Goal: Task Accomplishment & Management: Manage account settings

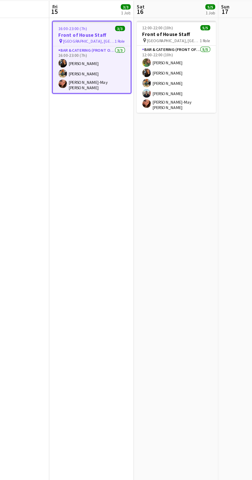
scroll to position [0, 107]
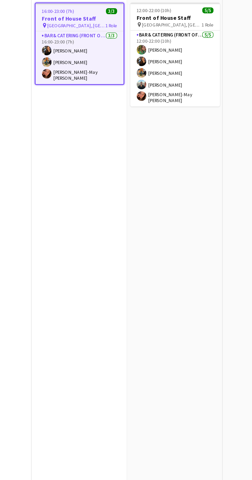
click at [180, 111] on app-card-role "Bar & Catering (Front of House) 5/5 12:00-22:00 (10h) Isabelle Bland Annie Hutc…" at bounding box center [170, 102] width 58 height 49
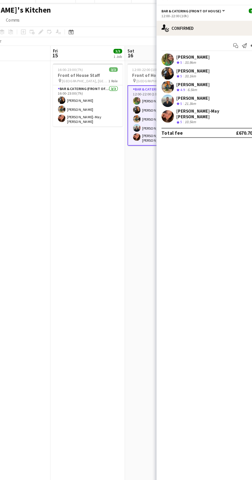
scroll to position [0, 109]
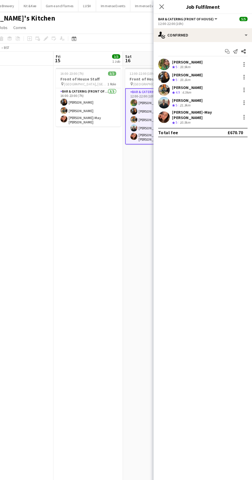
click at [244, 88] on div at bounding box center [245, 91] width 6 height 6
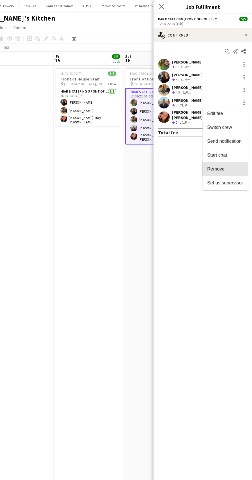
click at [227, 150] on span "Remove" at bounding box center [228, 150] width 32 height 5
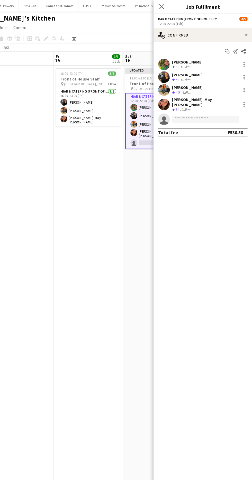
click at [204, 17] on span "Bar & Catering (Front of House)" at bounding box center [193, 17] width 49 height 4
click at [141, 188] on app-date-cell "Updated 12:00-22:00 (10h) 4/5 Front of House Staff pin Came House, Dorchester 1…" at bounding box center [167, 264] width 61 height 413
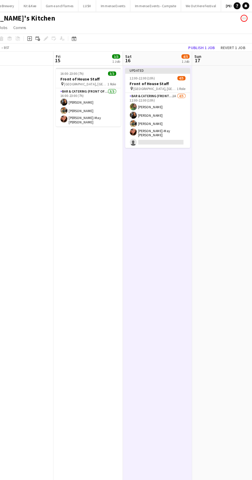
click at [168, 109] on app-card-role "Bar & Catering (Front of House) 1A 4/5 12:00-22:00 (10h) Isabelle Bland Annie H…" at bounding box center [168, 106] width 58 height 49
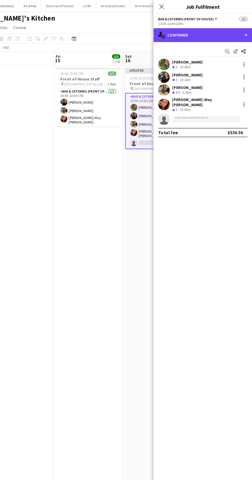
click at [219, 29] on div "single-neutral-actions-check-2 Confirmed" at bounding box center [208, 31] width 87 height 12
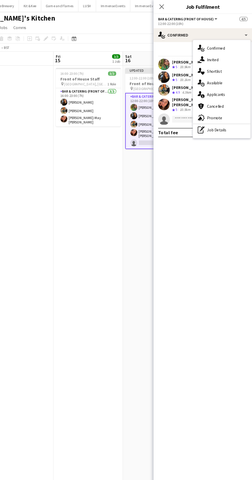
click at [224, 119] on div "pen-write Job Details" at bounding box center [225, 115] width 51 height 10
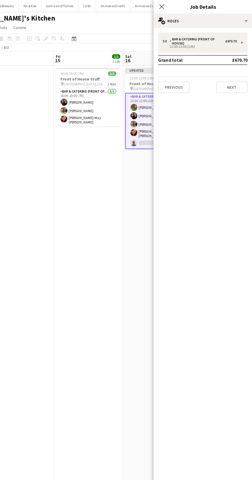
click at [95, 282] on app-date-cell "16:00-23:00 (7h) 3/3 Front of House Staff pin Came House, Dorchester 1 Role Bar…" at bounding box center [106, 264] width 61 height 413
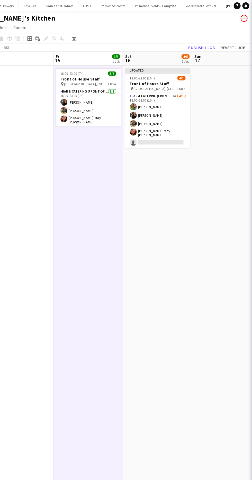
click at [163, 122] on app-card-role "Bar & Catering (Front of House) 1A 4/5 12:00-22:00 (10h) Isabelle Bland Annie H…" at bounding box center [168, 106] width 58 height 49
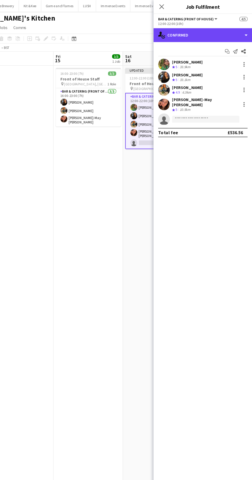
click at [212, 26] on div "single-neutral-actions-check-2 Confirmed" at bounding box center [208, 31] width 87 height 12
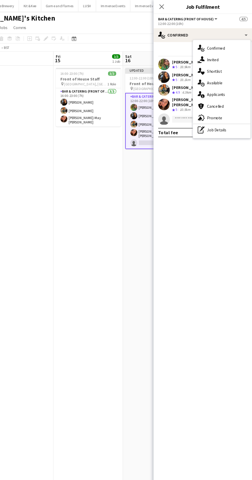
click at [230, 79] on div "single-neutral-actions-information Applicants" at bounding box center [225, 84] width 51 height 10
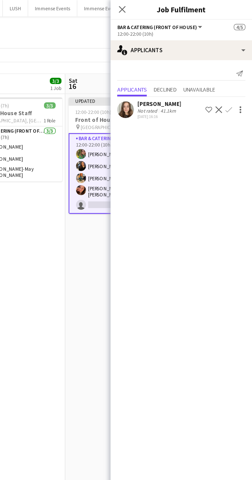
scroll to position [0, 0]
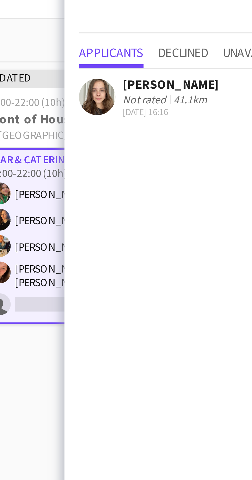
click at [177, 70] on app-user-avatar at bounding box center [174, 68] width 10 height 10
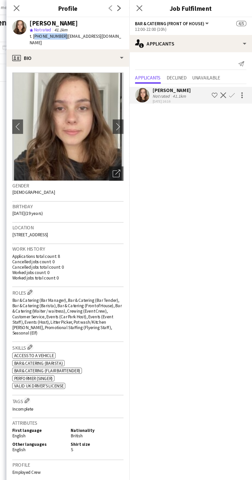
copy span "+447450313886"
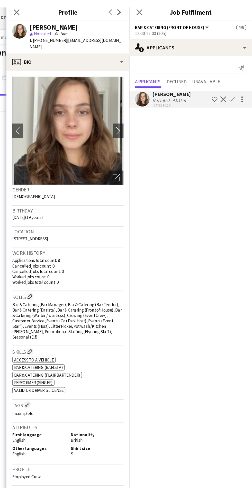
scroll to position [0, 136]
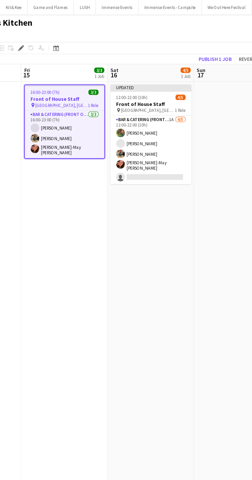
scroll to position [0, 484]
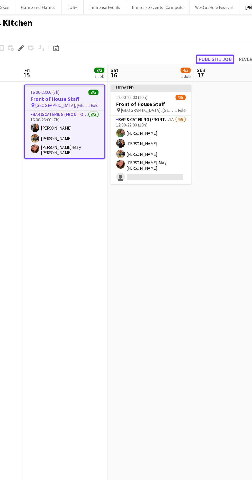
click at [205, 42] on button "Publish 1 job" at bounding box center [207, 42] width 28 height 7
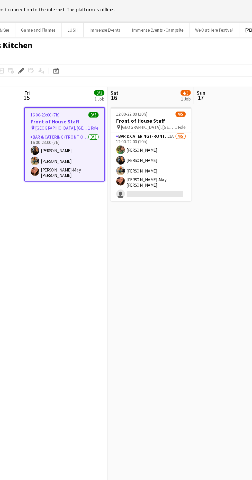
click at [170, 122] on app-card-role "Bar & Catering (Front of House) 1A [DATE] 12:00-22:00 (10h) [PERSON_NAME] [PERS…" at bounding box center [162, 121] width 58 height 49
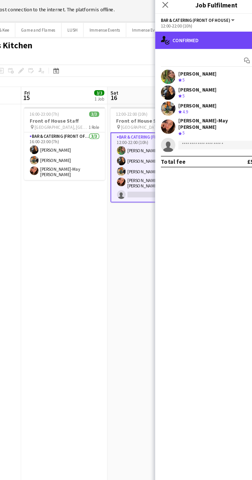
click at [207, 30] on div "single-neutral-actions-check-2 Confirmed" at bounding box center [208, 31] width 87 height 12
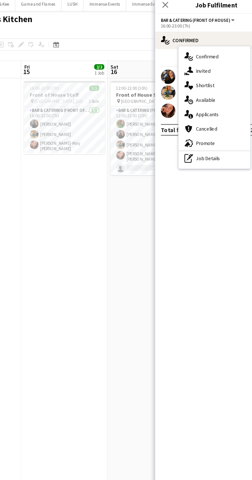
click at [211, 52] on div "single-neutral-actions-share-1 Invited" at bounding box center [206, 53] width 51 height 10
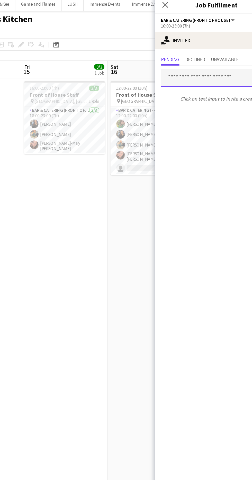
click at [207, 59] on input "text" at bounding box center [208, 57] width 79 height 13
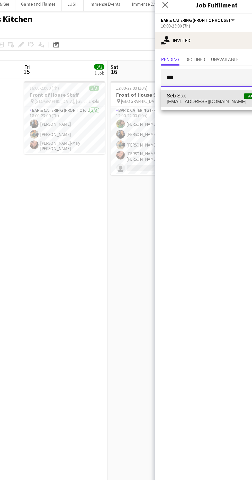
type input "***"
click at [203, 71] on span "Seb Sax Active" at bounding box center [208, 70] width 71 height 4
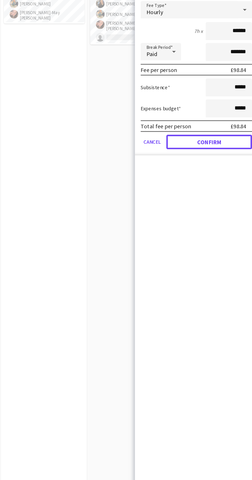
click at [215, 196] on button "Confirm" at bounding box center [217, 196] width 61 height 10
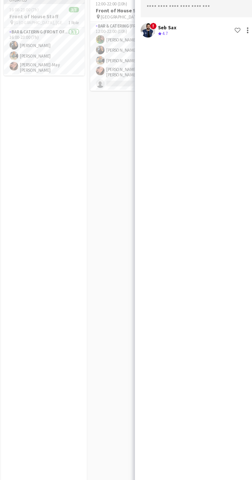
click at [141, 170] on app-date-cell "12:00-22:00 (10h) 4/5 Front of House Staff pin Came House, Dorchester 1 Role Ba…" at bounding box center [161, 264] width 61 height 413
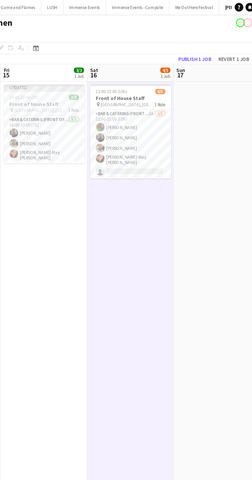
click at [197, 50] on span "Sun" at bounding box center [197, 50] width 6 height 5
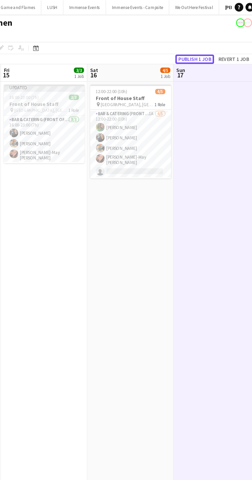
click at [207, 41] on button "Publish 1 job" at bounding box center [207, 42] width 28 height 7
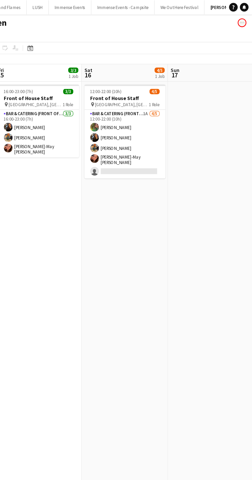
scroll to position [0, 176]
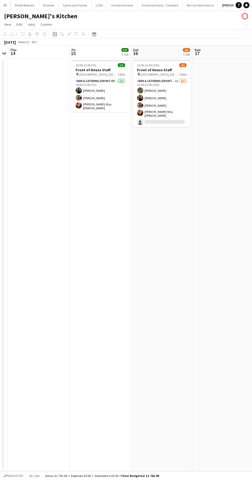
click at [8, 6] on button "Menu" at bounding box center [5, 5] width 10 height 10
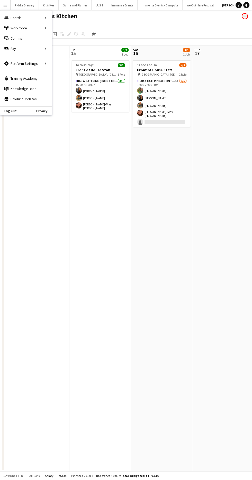
click at [14, 15] on div "Boards Boards" at bounding box center [25, 18] width 51 height 10
click at [67, 28] on link "All jobs" at bounding box center [77, 28] width 51 height 10
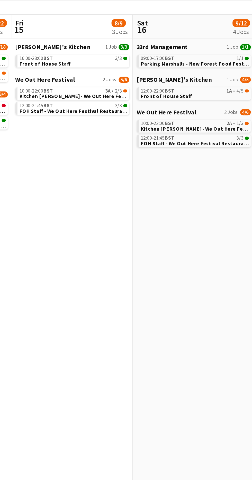
scroll to position [0, 171]
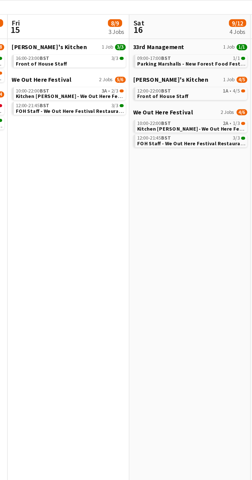
click at [176, 65] on span "Parking Marshalls - New Forest Food Festival" at bounding box center [169, 65] width 57 height 3
click at [180, 67] on span "Parking Marshalls - New Forest Food Festival" at bounding box center [169, 65] width 57 height 3
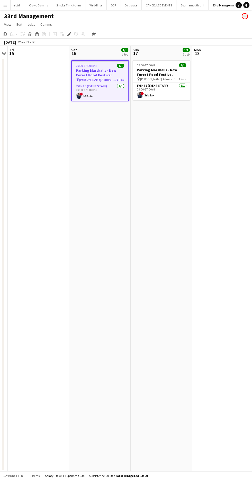
scroll to position [0, 146]
click at [95, 98] on app-card-role "Events (Event Staff) 1/1 09:00-17:00 (8h) ! Seb Sax" at bounding box center [100, 91] width 57 height 17
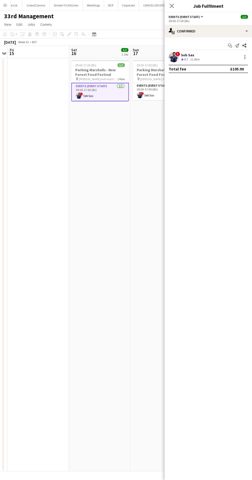
click at [245, 59] on div at bounding box center [244, 58] width 1 height 1
click at [232, 116] on span "Remove" at bounding box center [228, 116] width 32 height 5
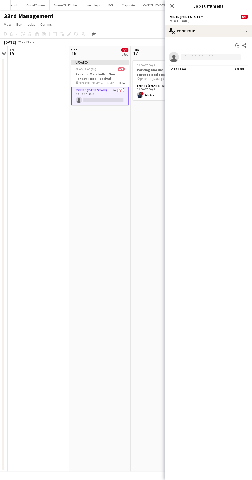
click at [92, 227] on app-date-cell "Updated 09:00-17:00 (8h) 0/1 Parking Marshalls - New Forest Food Festival pin H…" at bounding box center [99, 264] width 61 height 413
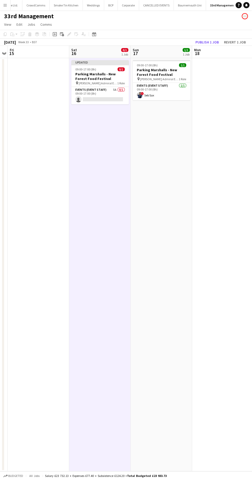
click at [160, 95] on app-card-role "Events (Event Staff) 1/1 09:00-17:00 (8h) ! Seb Sax" at bounding box center [162, 91] width 58 height 17
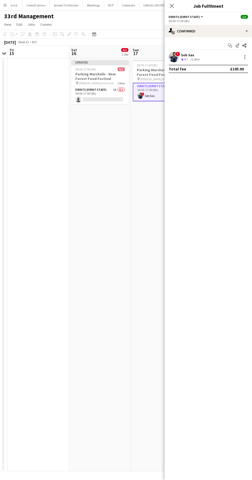
click at [242, 59] on div at bounding box center [245, 57] width 6 height 6
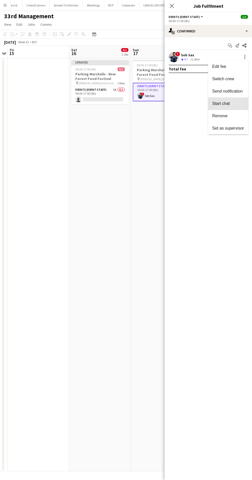
click at [230, 103] on span "Start chat" at bounding box center [220, 103] width 17 height 4
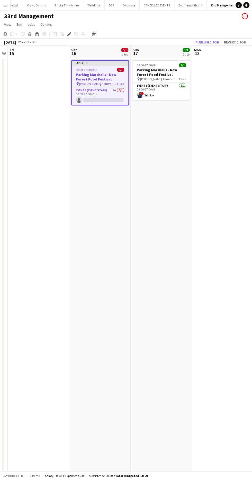
scroll to position [0, 146]
click at [169, 95] on app-card-role "Events (Event Staff) 1/1 09:00-17:00 (8h) ! Seb Sax" at bounding box center [162, 91] width 58 height 17
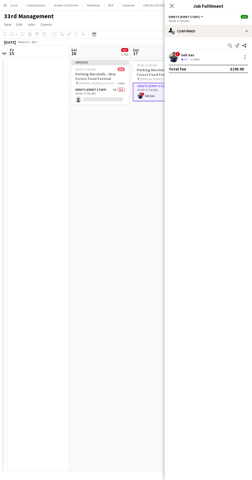
click at [243, 52] on div "Start chat Send notification Share ! Seb Sax Crew rating 4.7 11.9km Total fee £…" at bounding box center [208, 57] width 87 height 40
click at [245, 57] on div at bounding box center [244, 57] width 1 height 1
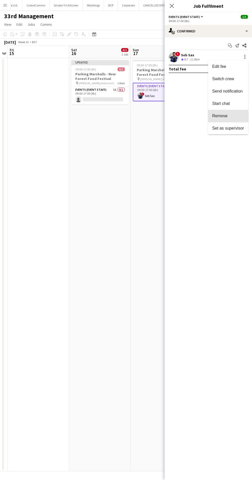
click at [228, 117] on span "Remove" at bounding box center [228, 116] width 32 height 5
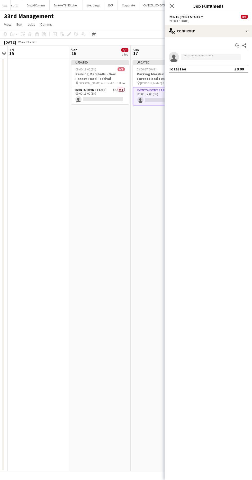
click at [83, 229] on app-date-cell "Updated 09:00-17:00 (8h) 0/1 Parking Marshalls - New Forest Food Festival pin H…" at bounding box center [99, 264] width 61 height 413
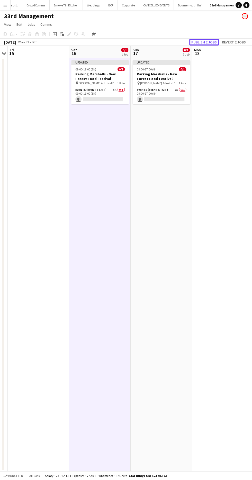
click at [205, 42] on button "Publish 2 jobs" at bounding box center [204, 42] width 30 height 7
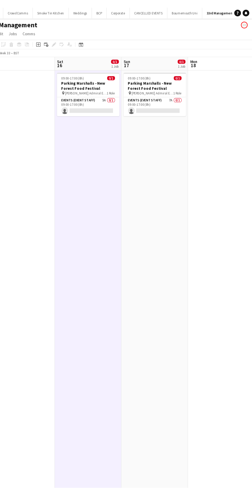
scroll to position [0, 0]
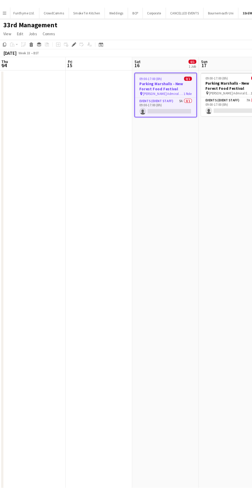
scroll to position [0, 146]
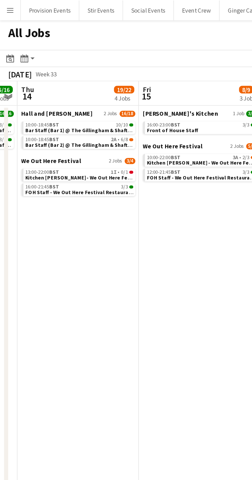
scroll to position [0, 159]
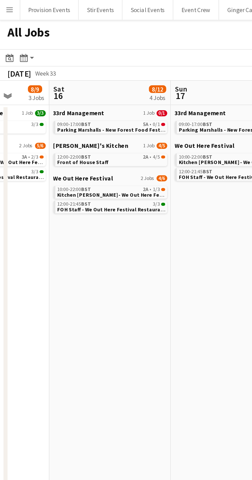
click at [71, 82] on link "12:00-22:00 BST 2A • 4/5 Front of House Staff" at bounding box center [56, 81] width 55 height 6
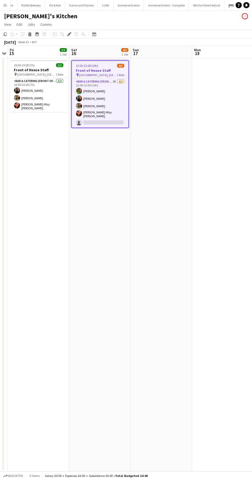
click at [116, 103] on app-card-role "Bar & Catering (Front of House) 2A [DATE] 12:00-22:00 (10h) [PERSON_NAME] [PERS…" at bounding box center [100, 103] width 57 height 49
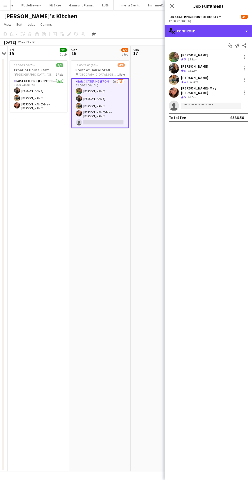
click at [211, 32] on div "single-neutral-actions-check-2 Confirmed" at bounding box center [208, 31] width 87 height 12
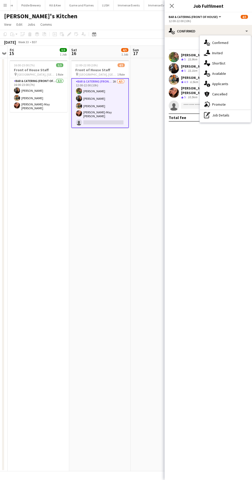
click at [225, 85] on div "single-neutral-actions-information Applicants" at bounding box center [225, 84] width 51 height 10
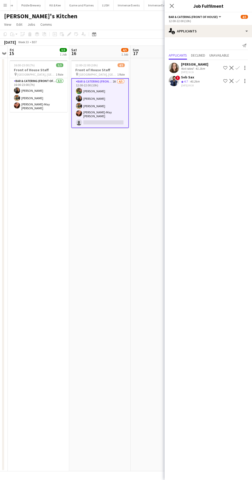
click at [235, 83] on button "Confirm" at bounding box center [238, 81] width 6 height 6
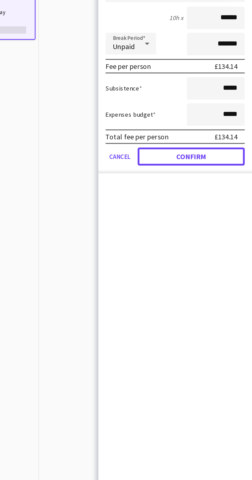
click at [222, 193] on button "Confirm" at bounding box center [217, 194] width 61 height 10
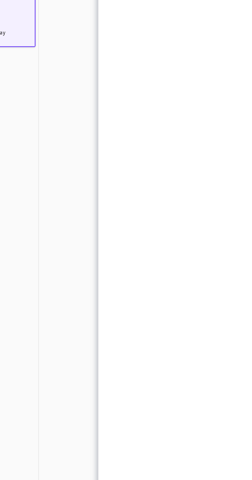
click at [143, 185] on app-date-cell at bounding box center [161, 264] width 61 height 413
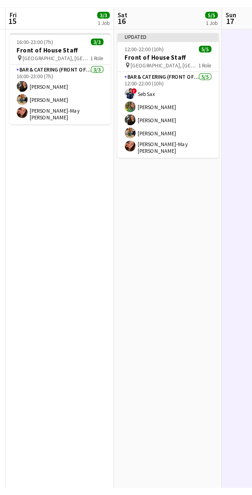
scroll to position [0, 173]
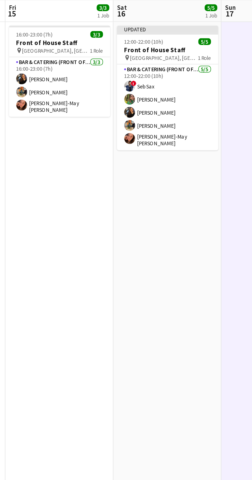
click at [163, 101] on app-card-role "Bar & Catering (Front of House) [DATE] 12:00-22:00 (10h) ! Seb Sax [PERSON_NAME…" at bounding box center [165, 106] width 58 height 49
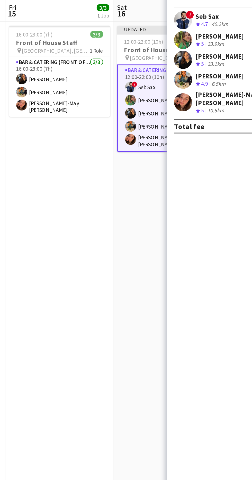
click at [179, 68] on div "[PERSON_NAME] Crew rating 5 33.9km" at bounding box center [208, 68] width 87 height 10
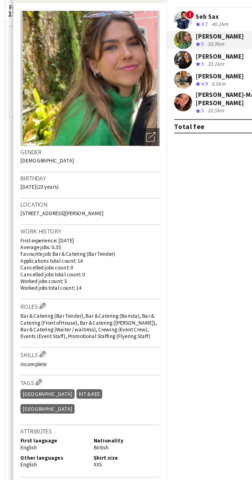
click at [178, 81] on app-user-avatar at bounding box center [174, 80] width 10 height 10
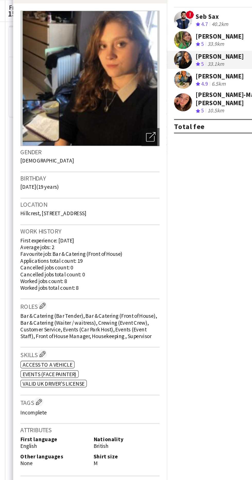
click at [175, 91] on app-user-avatar at bounding box center [174, 91] width 10 height 10
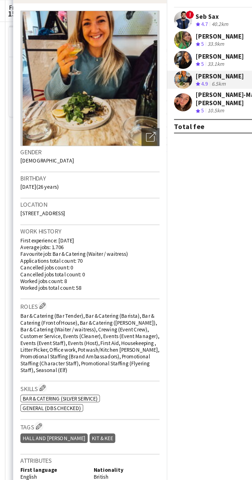
click at [176, 103] on app-user-avatar at bounding box center [174, 104] width 10 height 10
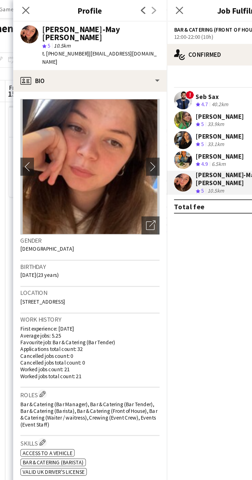
click at [84, 7] on icon "Close pop-in" at bounding box center [84, 6] width 4 height 4
